Goal: Communication & Community: Answer question/provide support

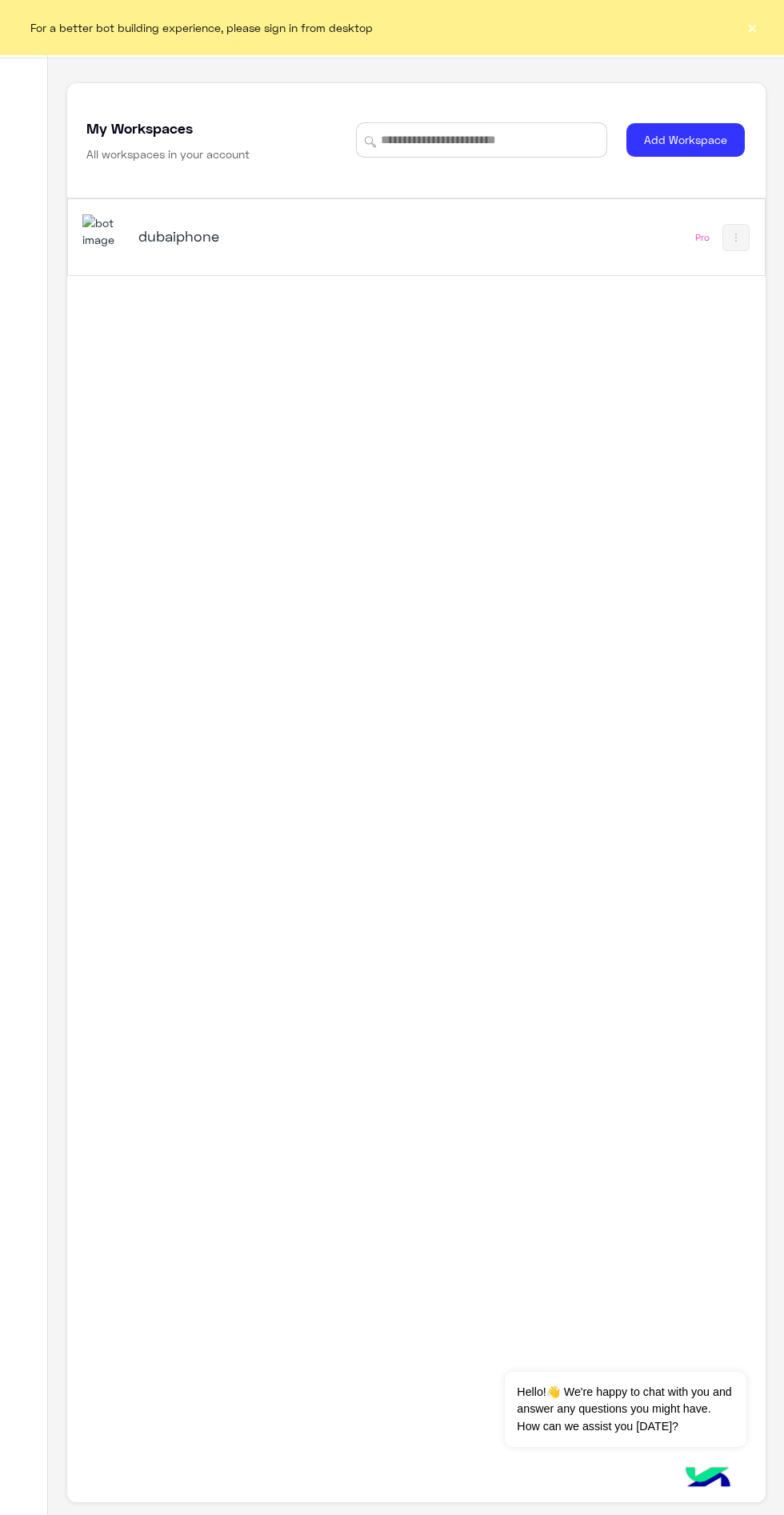
click at [169, 207] on div "dubaiphone Pro" at bounding box center [416, 237] width 697 height 76
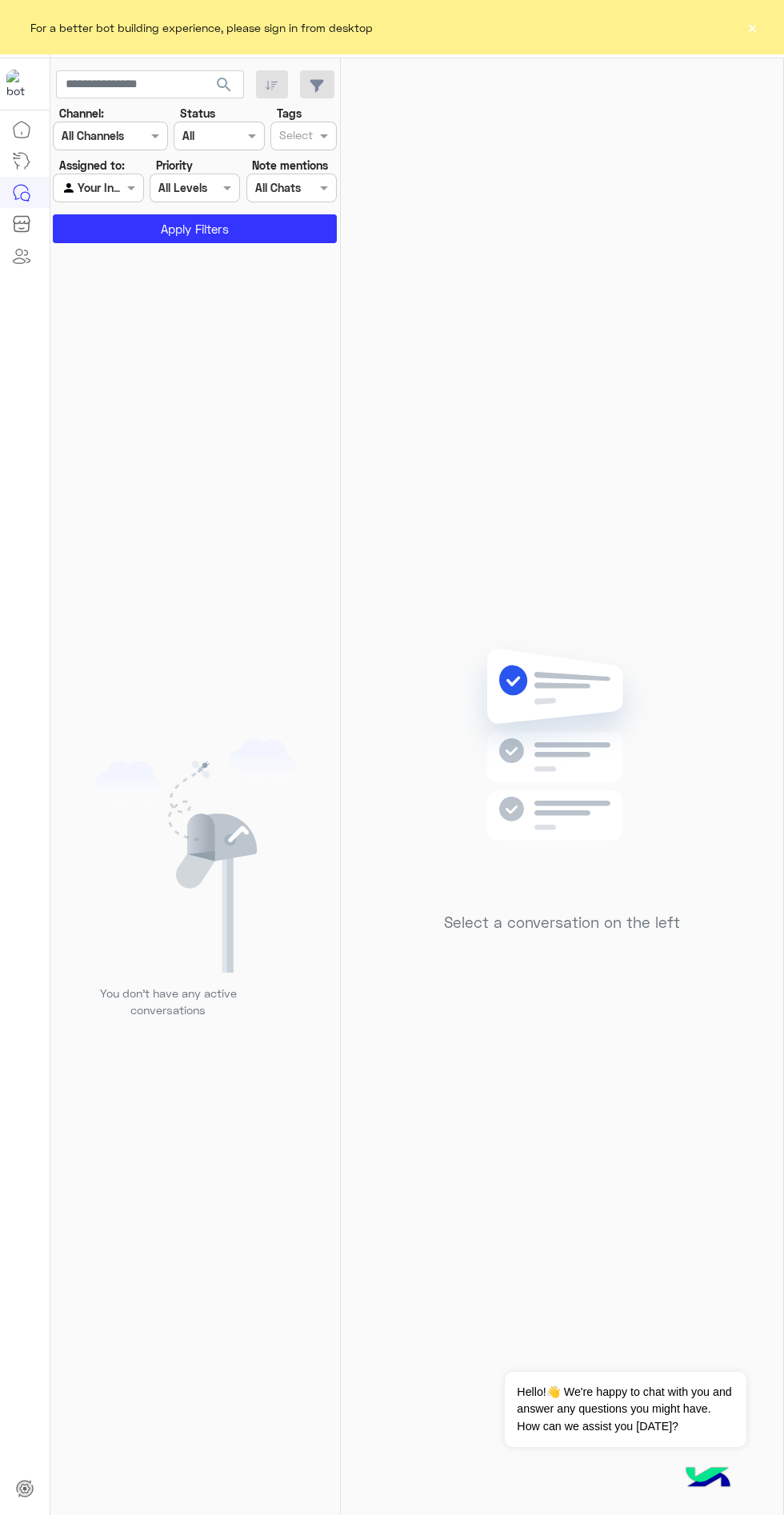
click at [754, 69] on div "Select a conversation on the left" at bounding box center [562, 790] width 442 height 1464
click at [752, 27] on button "×" at bounding box center [752, 27] width 16 height 16
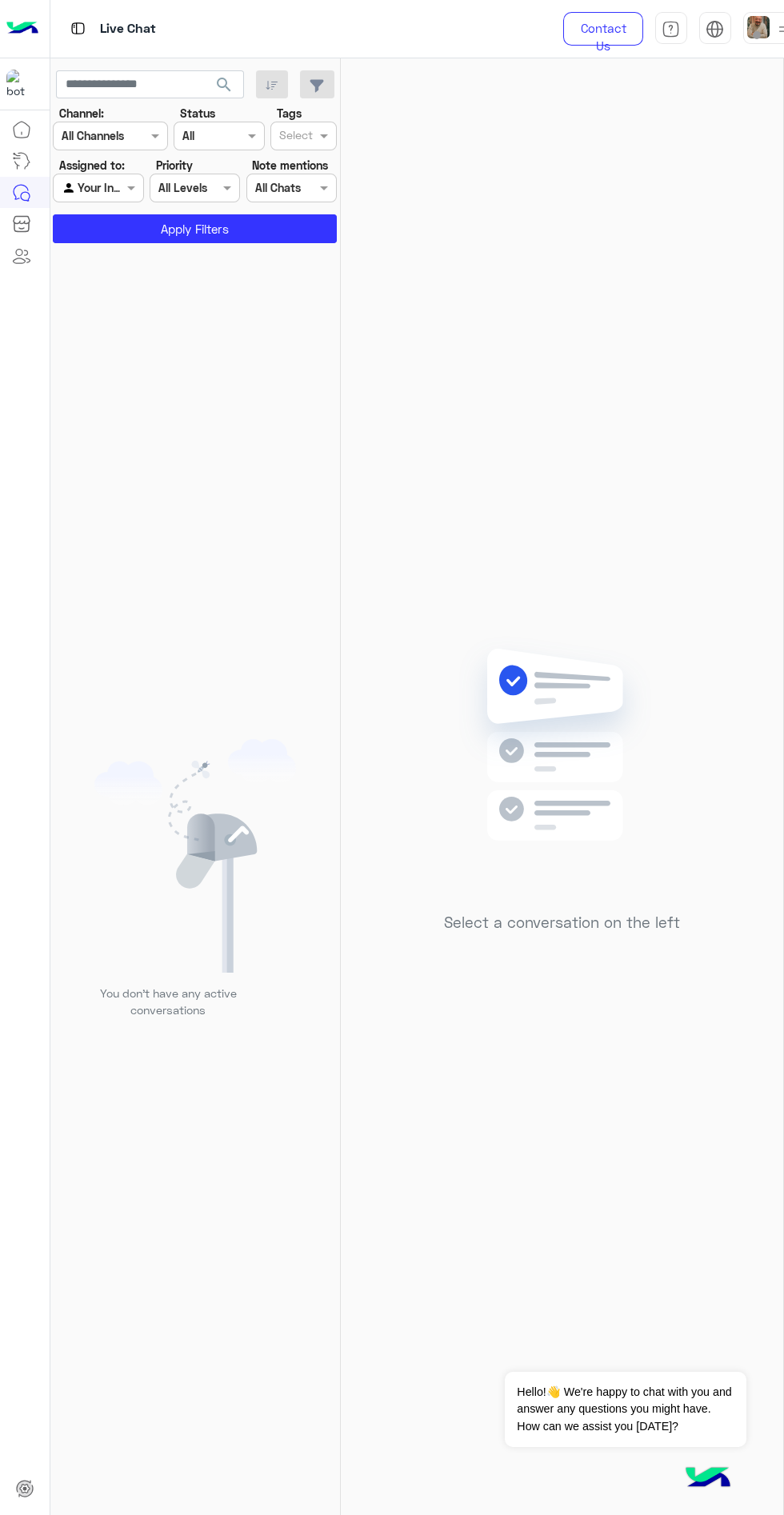
click at [755, 37] on span at bounding box center [757, 35] width 8 height 8
click at [705, 121] on label "Online" at bounding box center [672, 121] width 175 height 29
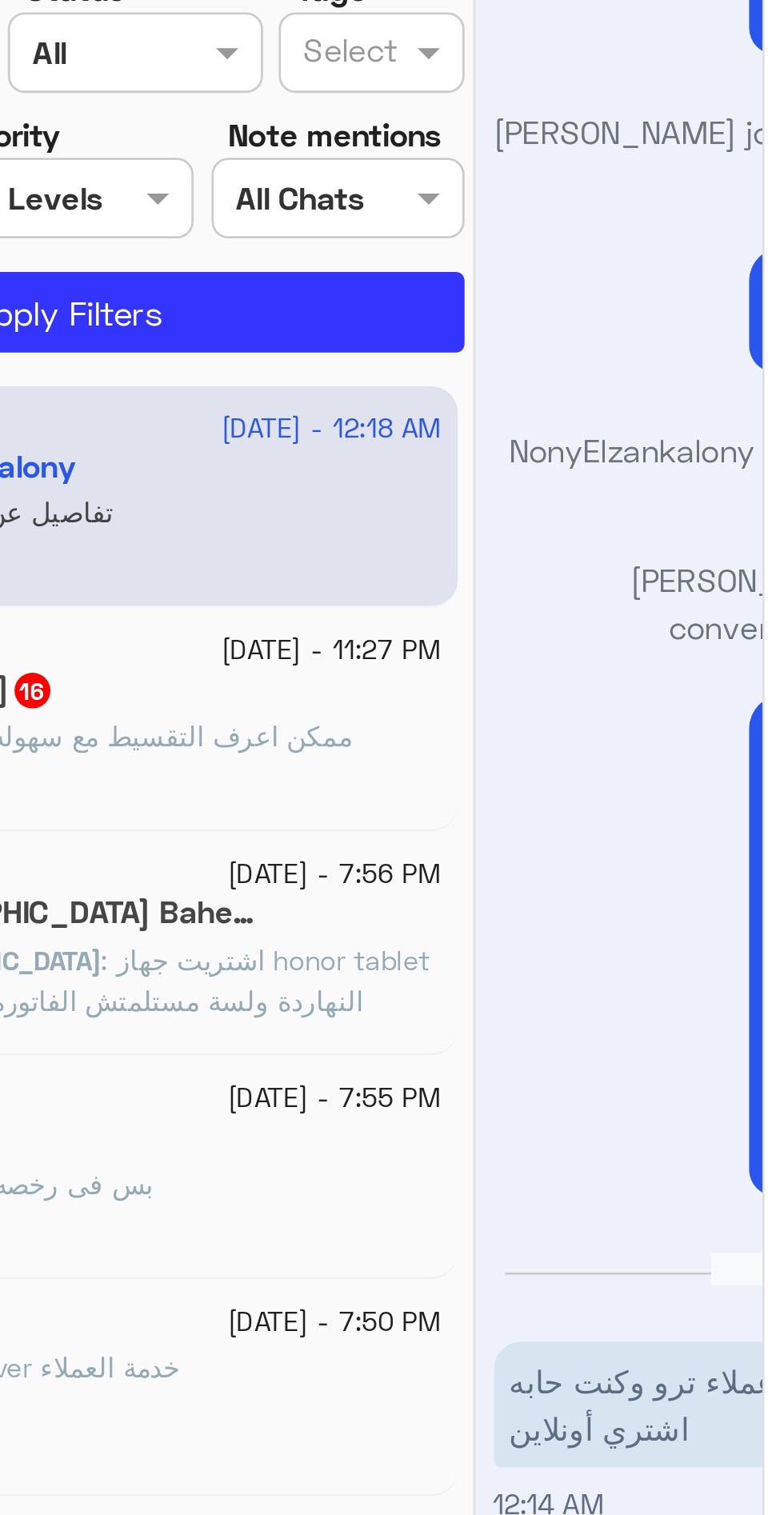
scroll to position [2708, 0]
